Goal: Browse casually

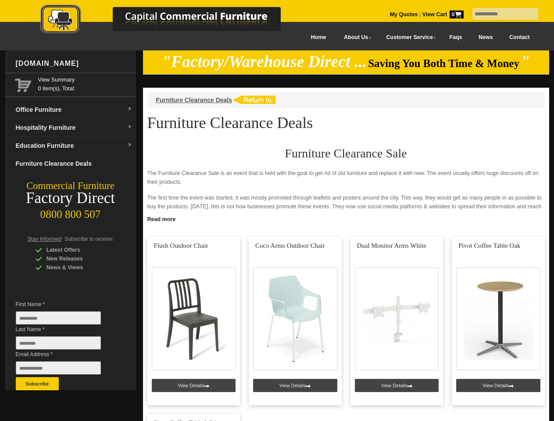
click at [500, 14] on input "text" at bounding box center [505, 14] width 66 height 12
click at [65, 345] on input "Last Name *" at bounding box center [58, 342] width 85 height 13
click at [37, 384] on button "Subscribe" at bounding box center [37, 383] width 43 height 13
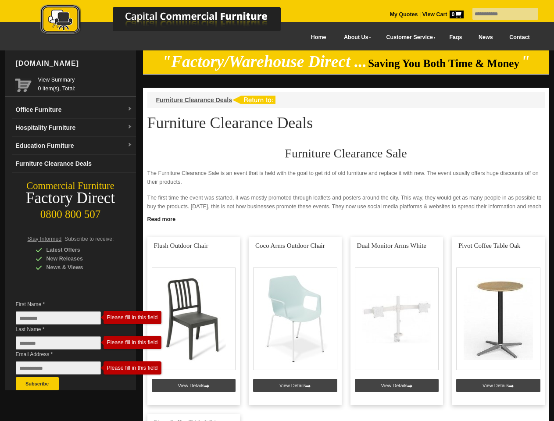
click at [346, 218] on link "Read more" at bounding box center [346, 218] width 406 height 11
